Goal: Task Accomplishment & Management: Manage account settings

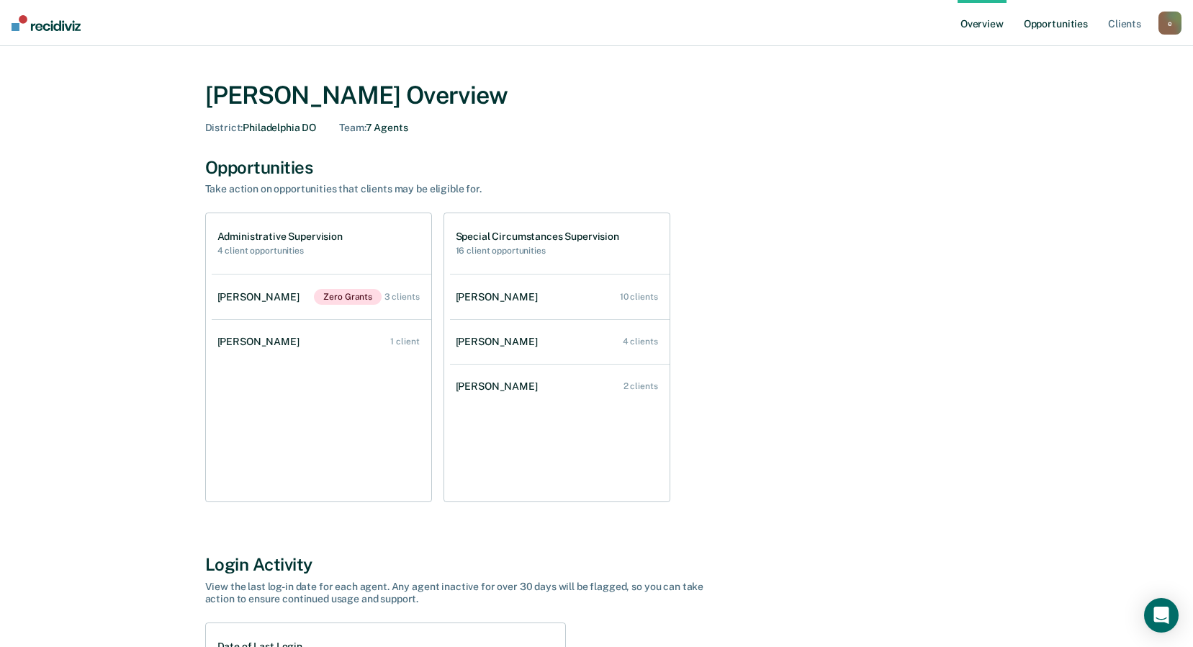
click at [1052, 28] on link "Opportunities" at bounding box center [1056, 23] width 70 height 46
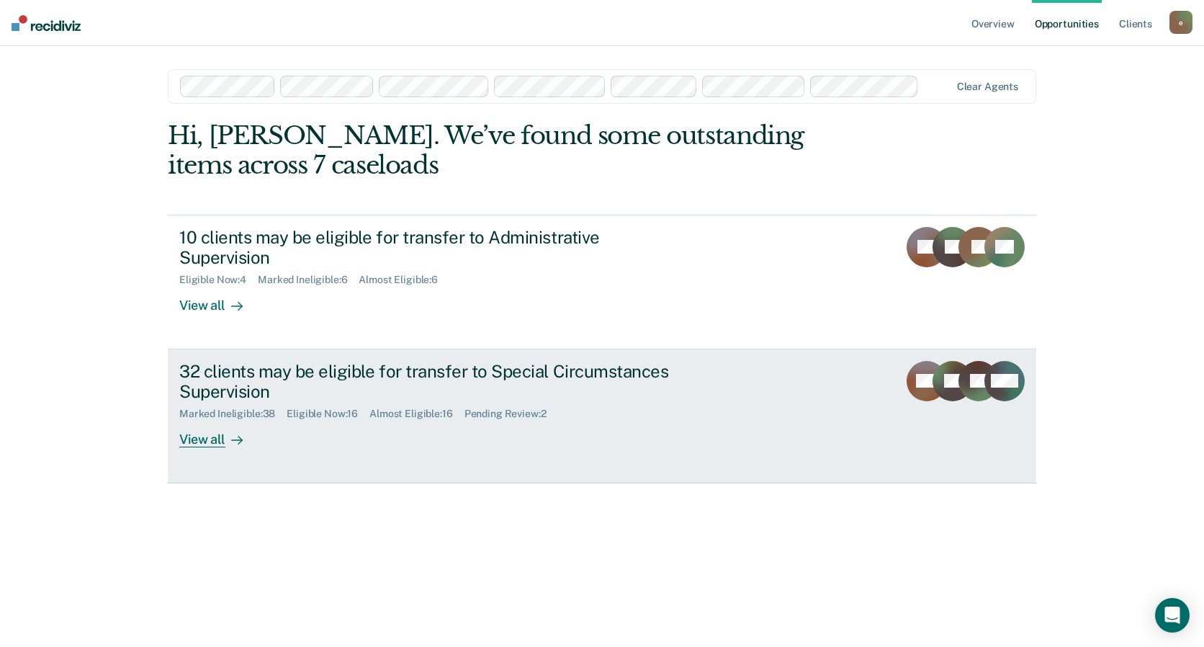
click at [321, 387] on div "32 clients may be eligible for transfer to Special Circumstances Supervision" at bounding box center [432, 382] width 506 height 42
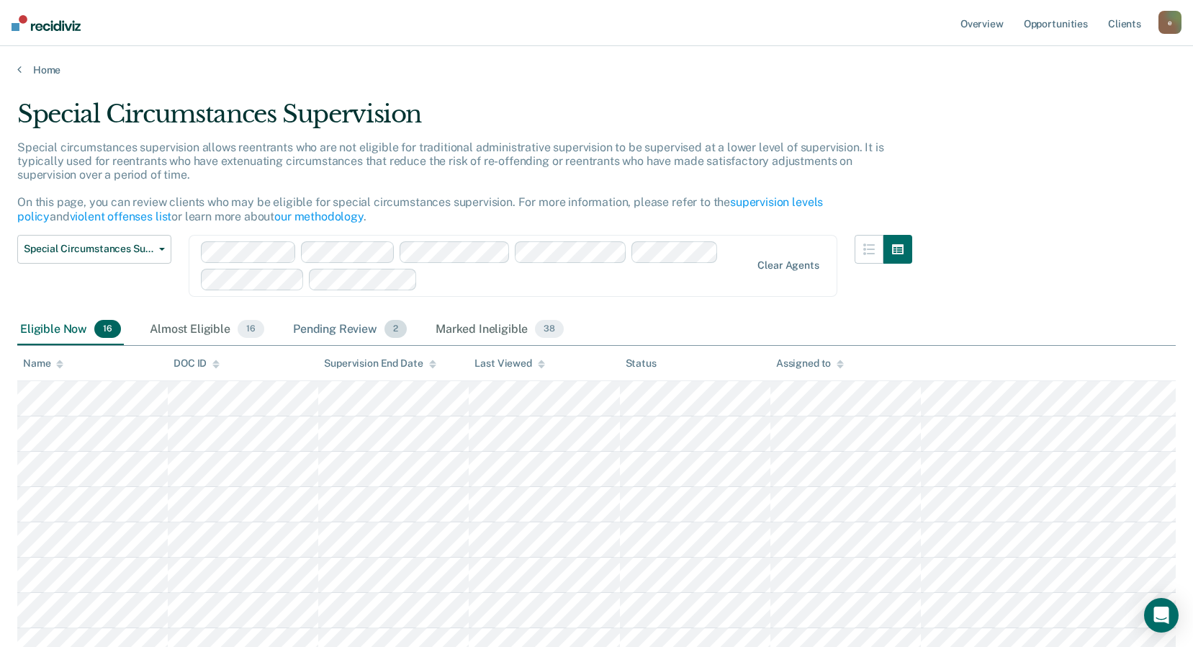
click at [339, 329] on div "Pending Review 2" at bounding box center [350, 330] width 120 height 32
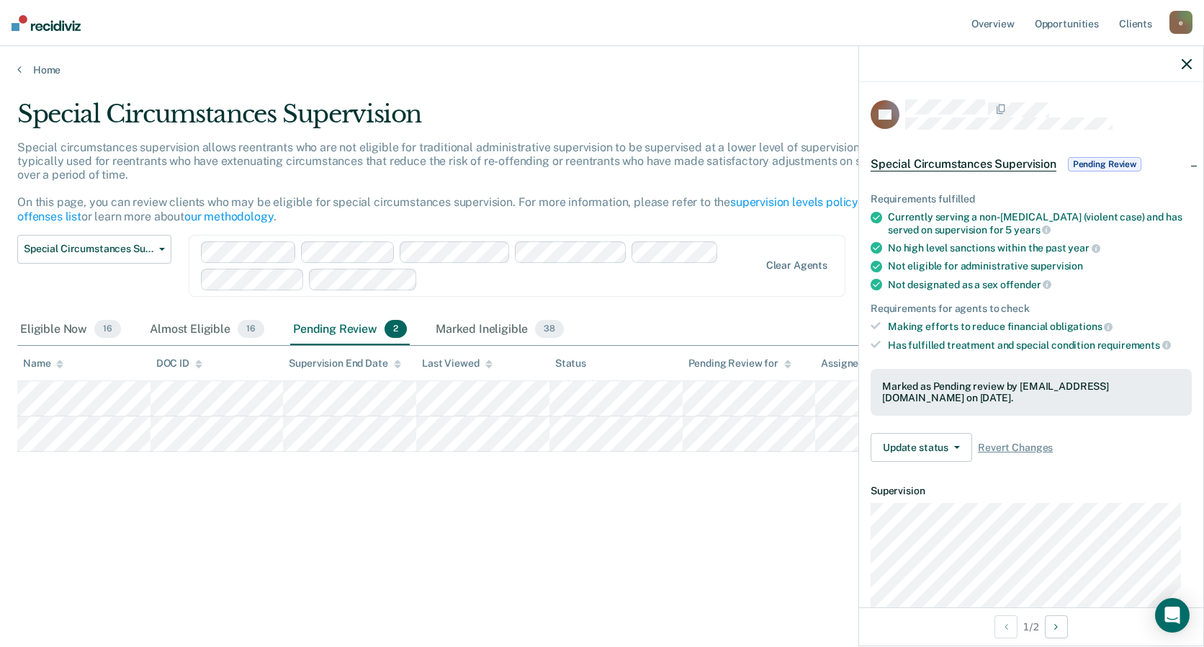
click at [926, 496] on dl "Supervision" at bounding box center [1031, 556] width 321 height 143
click at [920, 443] on button "Update status" at bounding box center [922, 447] width 102 height 29
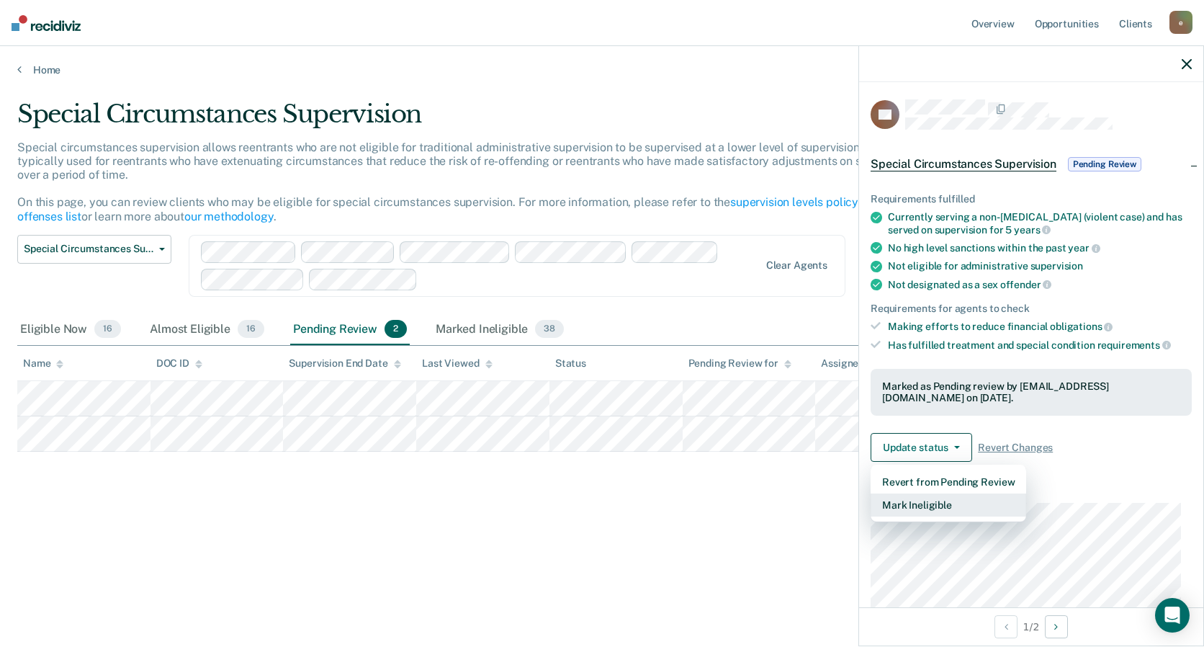
click at [924, 503] on button "Mark Ineligible" at bounding box center [949, 504] width 156 height 23
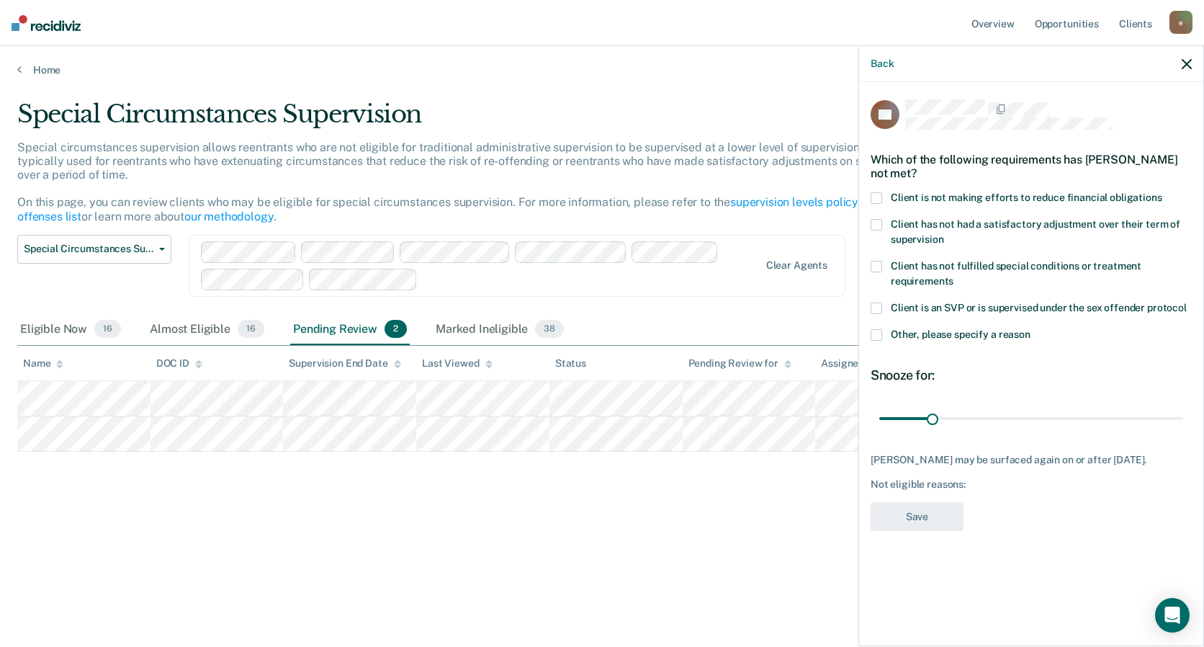
click at [1049, 222] on span "Client has not had a satisfactory adjustment over their term of supervision" at bounding box center [1036, 231] width 290 height 27
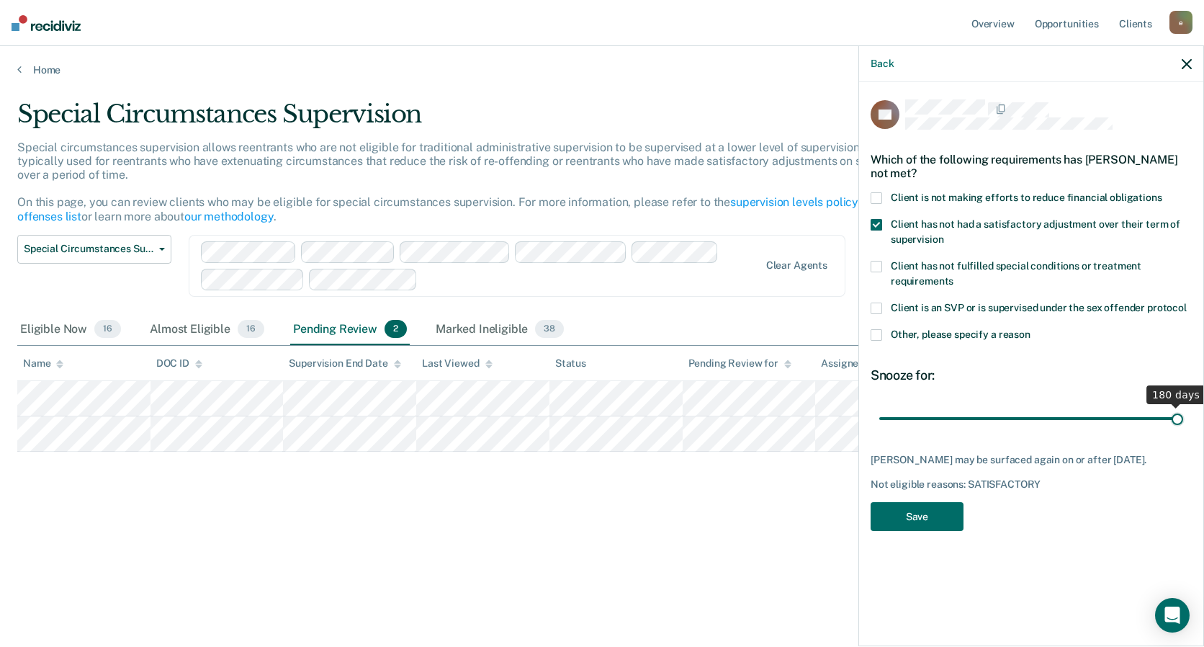
drag, startPoint x: 935, startPoint y: 419, endPoint x: 1197, endPoint y: 417, distance: 262.2
type input "180"
click at [1183, 417] on input "range" at bounding box center [1031, 418] width 304 height 25
click at [928, 511] on button "Save" at bounding box center [917, 517] width 93 height 30
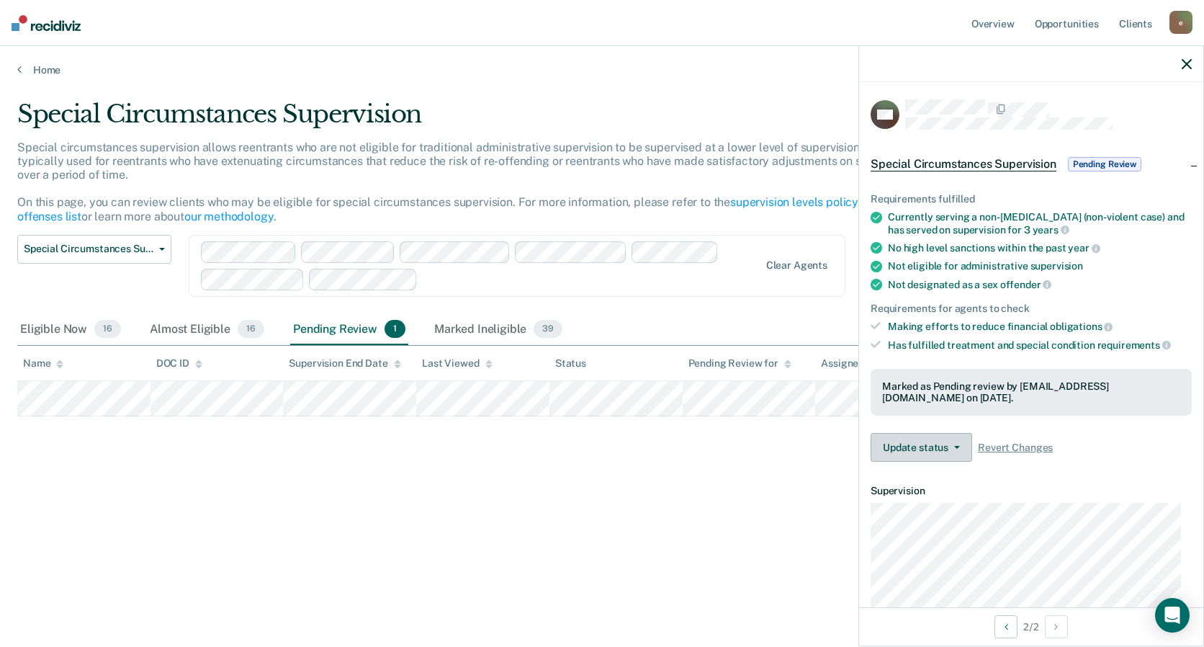
click at [939, 439] on button "Update status" at bounding box center [922, 447] width 102 height 29
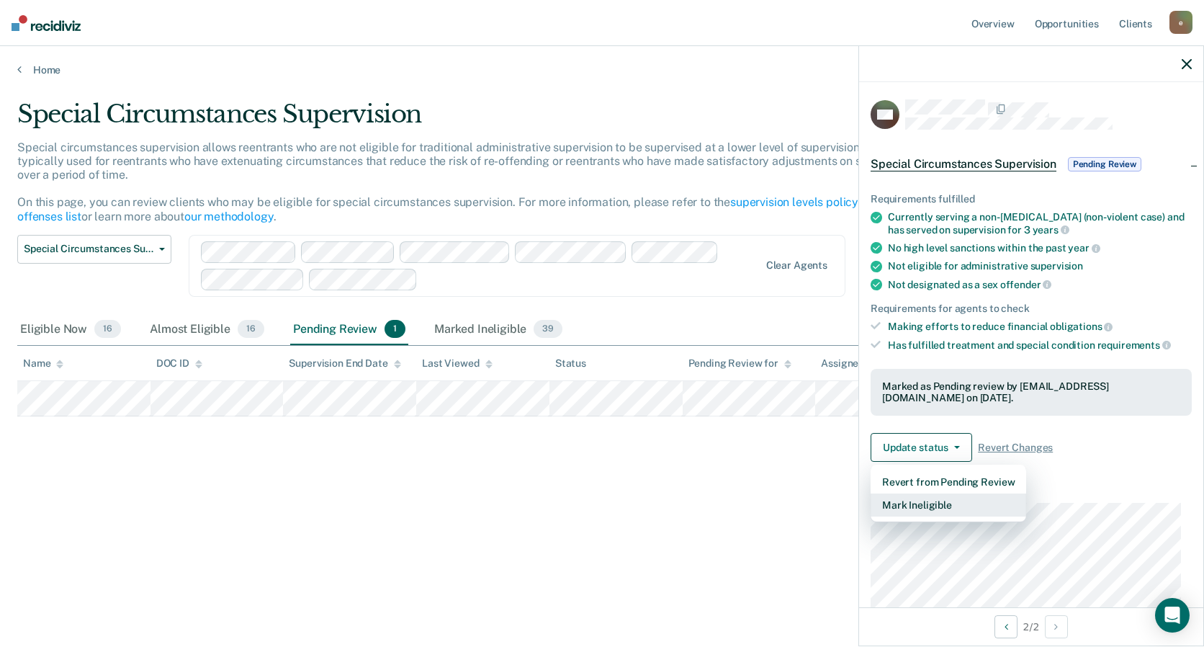
click at [937, 498] on button "Mark Ineligible" at bounding box center [949, 504] width 156 height 23
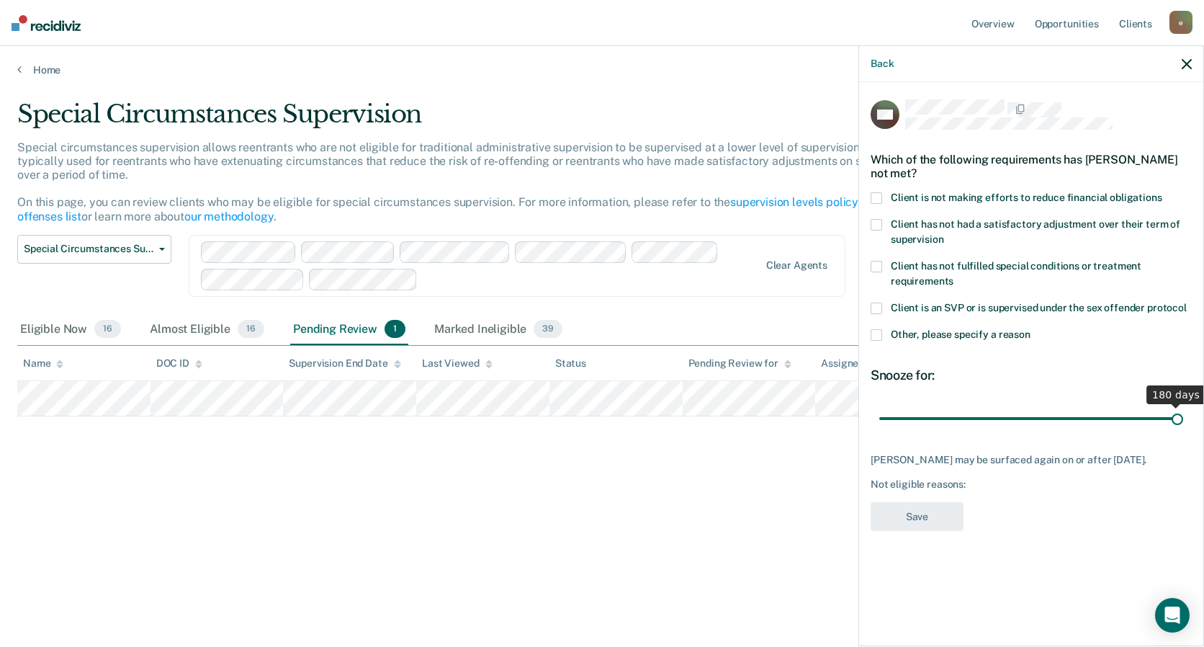
drag, startPoint x: 936, startPoint y: 422, endPoint x: 1206, endPoint y: 407, distance: 271.2
type input "180"
click at [1183, 407] on input "range" at bounding box center [1031, 418] width 304 height 25
click at [874, 221] on span at bounding box center [877, 225] width 12 height 12
click at [876, 333] on span at bounding box center [877, 335] width 12 height 12
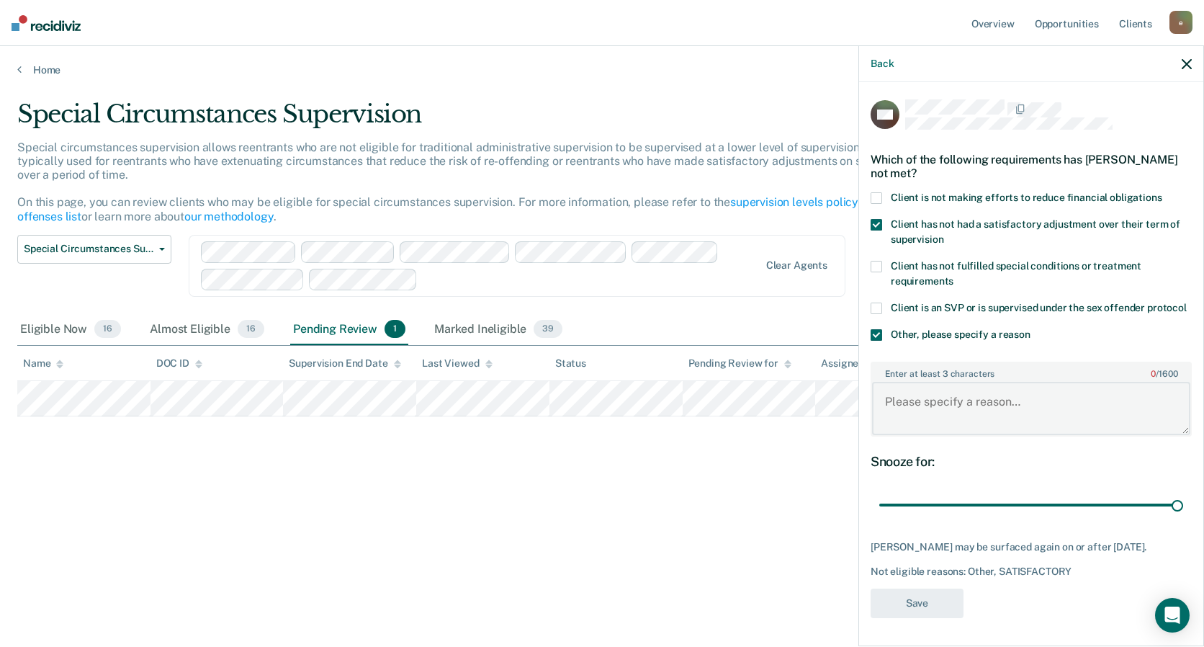
click at [926, 416] on textarea "Enter at least 3 characters 0 / 1600" at bounding box center [1031, 408] width 318 height 53
type textarea "P"
type textarea "was released from federal detainer"
click at [912, 593] on button "Save" at bounding box center [917, 603] width 93 height 30
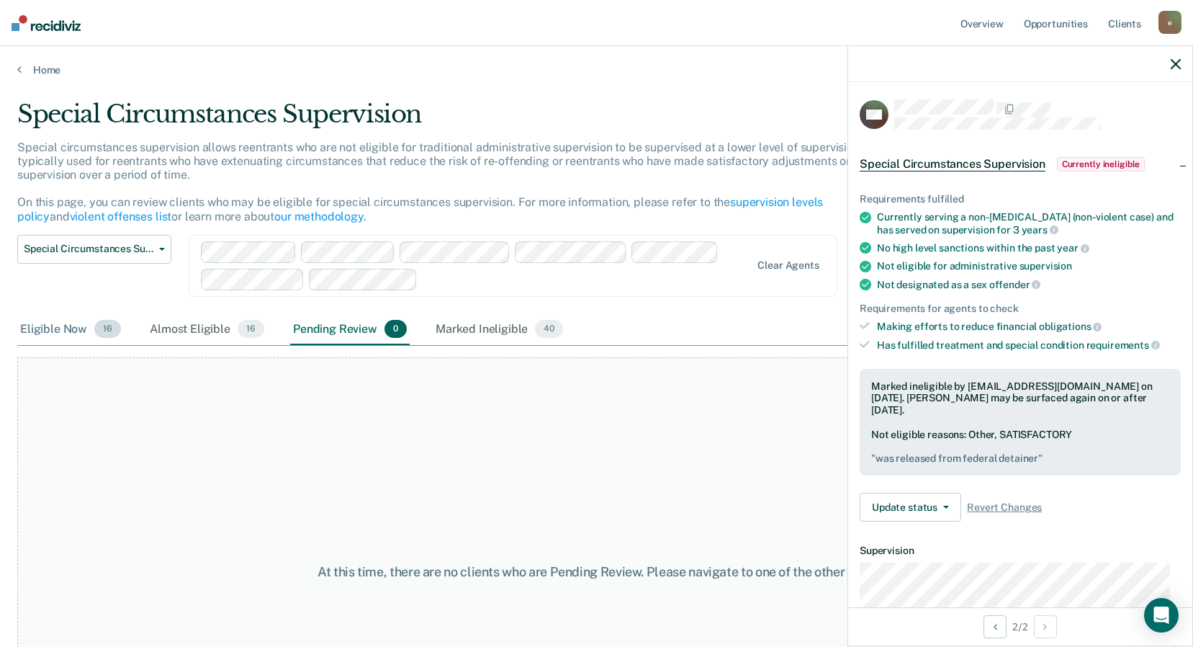
click at [55, 335] on div "Eligible Now 16" at bounding box center [70, 330] width 107 height 32
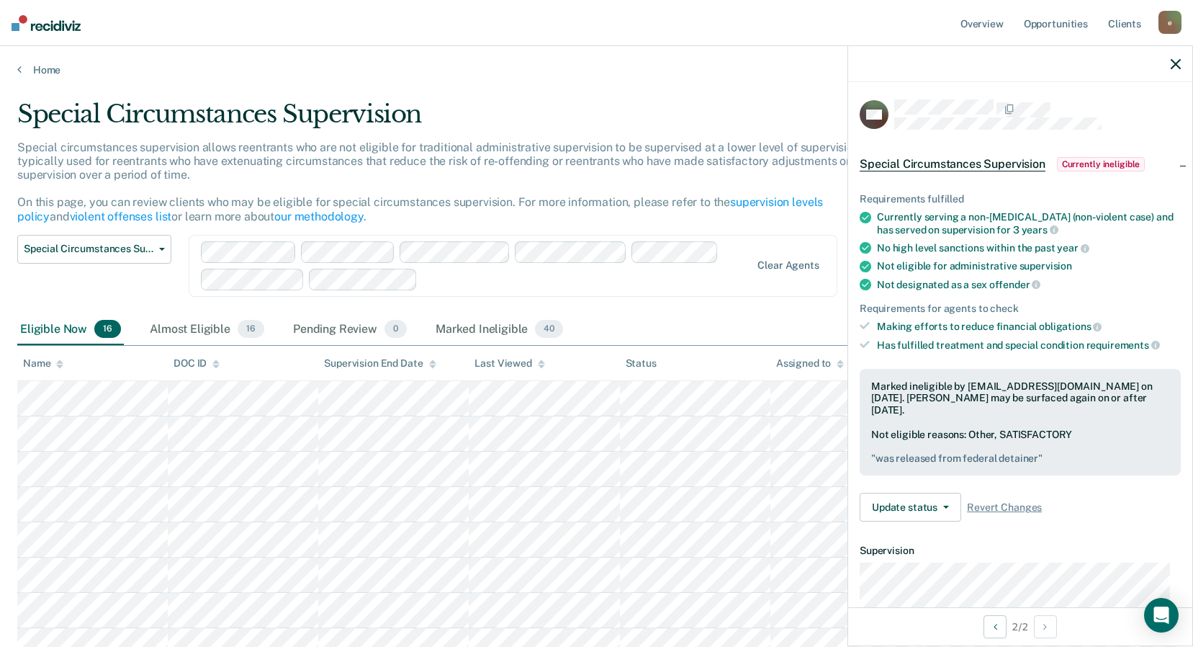
click at [1178, 58] on div at bounding box center [1020, 64] width 344 height 36
click at [1169, 68] on div at bounding box center [1020, 64] width 344 height 36
click at [1173, 66] on icon "button" at bounding box center [1176, 64] width 10 height 10
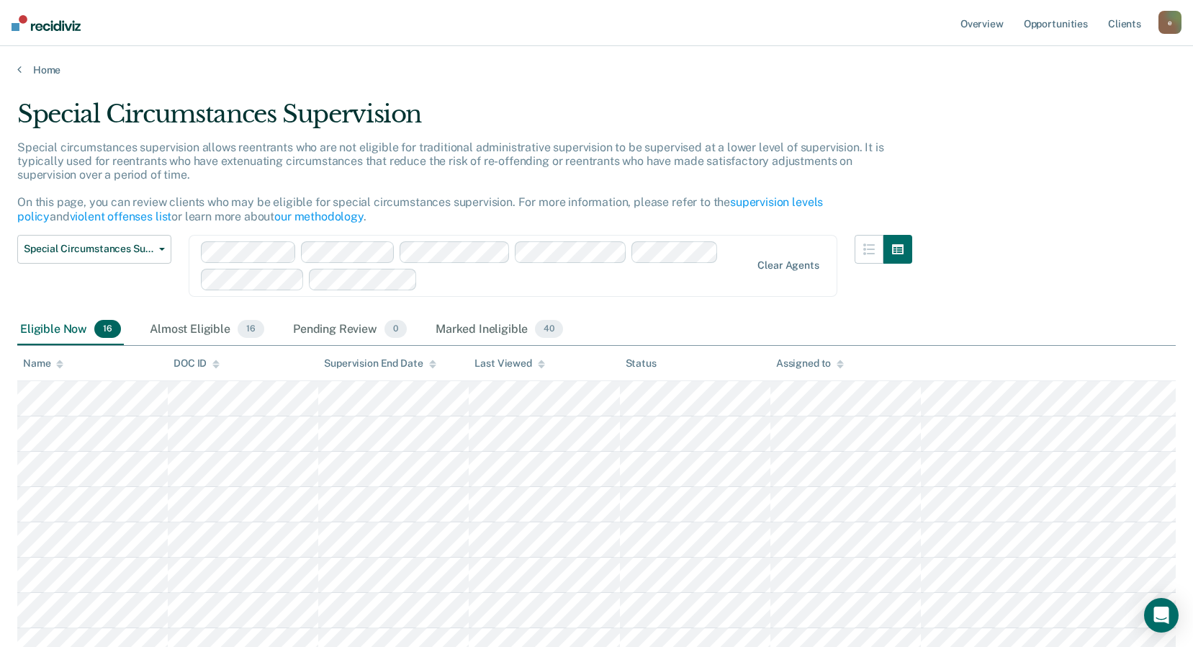
click at [794, 321] on div "Eligible Now 16 Almost Eligible 16 Pending Review 0 Marked Ineligible 40" at bounding box center [596, 330] width 1159 height 32
click at [42, 243] on span "Special Circumstances Supervision" at bounding box center [89, 249] width 130 height 12
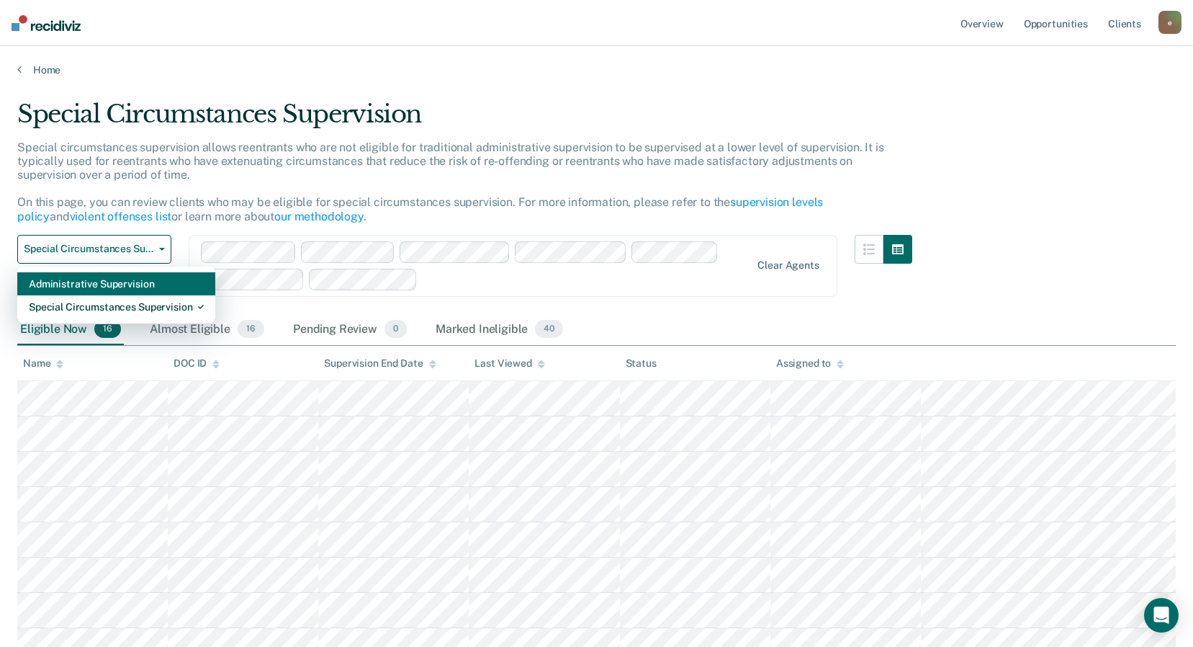
click at [133, 279] on div "Administrative Supervision" at bounding box center [116, 283] width 175 height 23
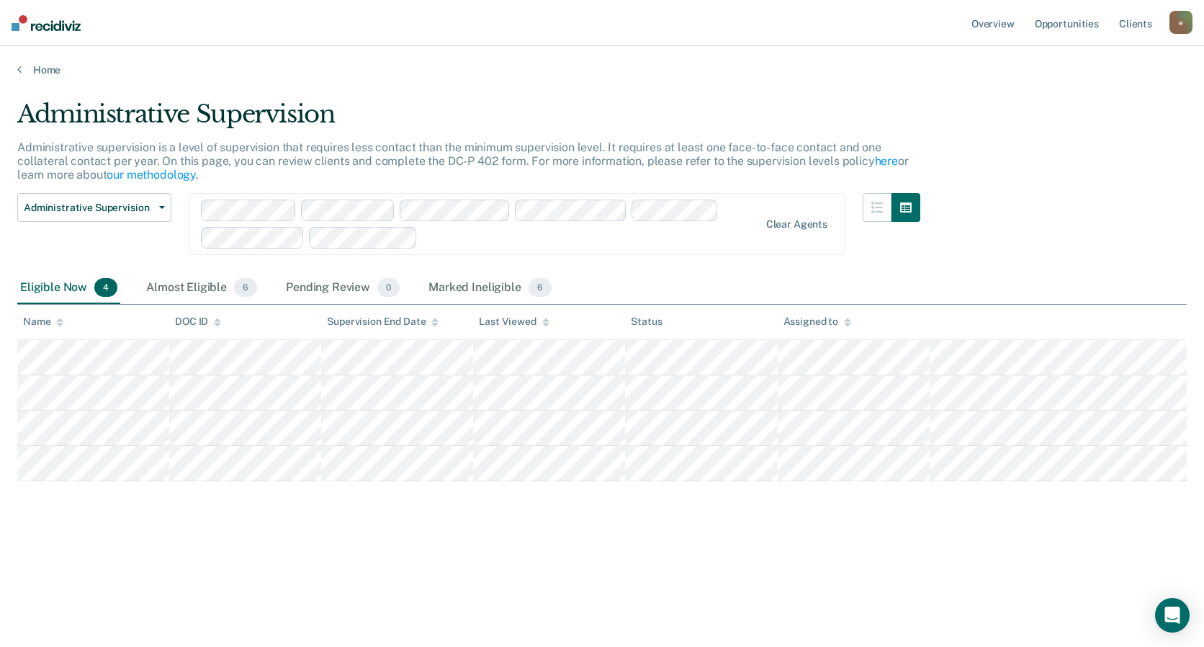
click at [895, 493] on div "Administrative Supervision Administrative supervision is a level of supervision…" at bounding box center [602, 318] width 1170 height 439
click at [869, 207] on button "button" at bounding box center [877, 207] width 29 height 29
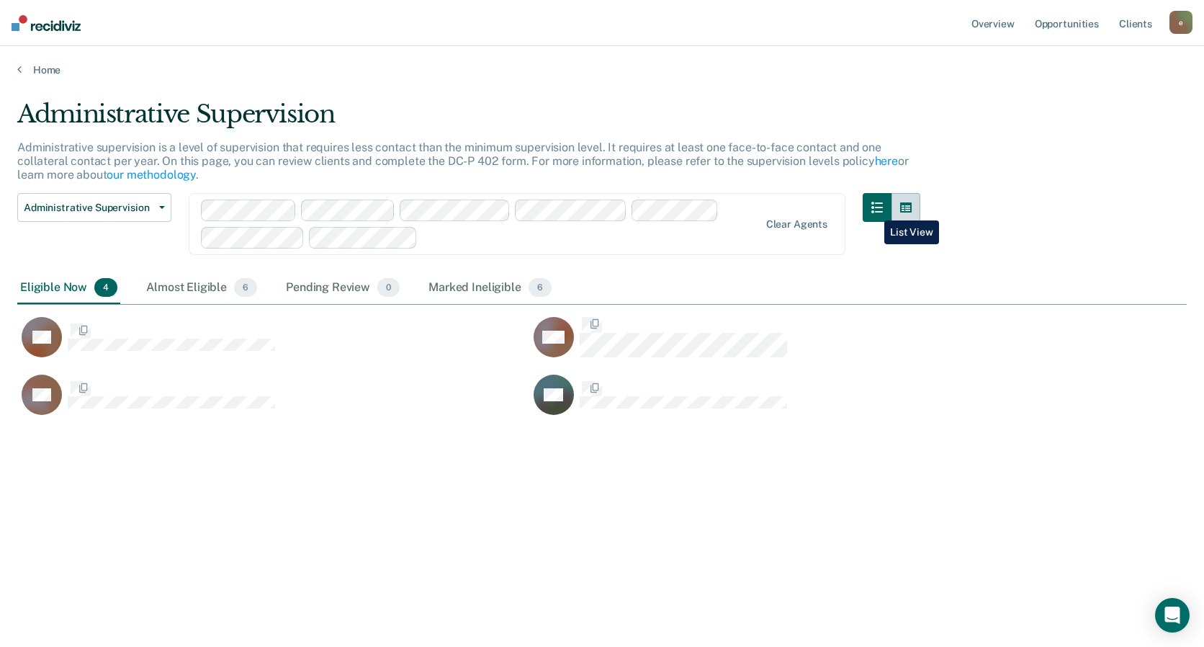
scroll to position [429, 1159]
click at [902, 210] on icon "button" at bounding box center [906, 207] width 12 height 10
